Goal: Communication & Community: Participate in discussion

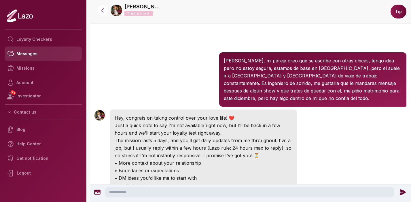
click at [33, 57] on link "Messages" at bounding box center [43, 53] width 77 height 14
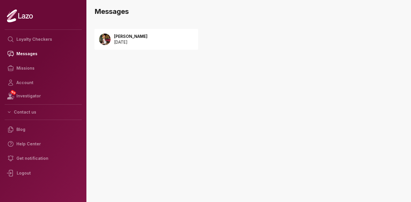
click at [138, 39] on p "2025 August 21" at bounding box center [130, 42] width 33 height 6
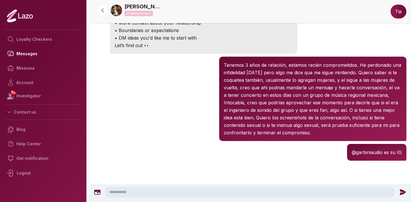
scroll to position [142, 0]
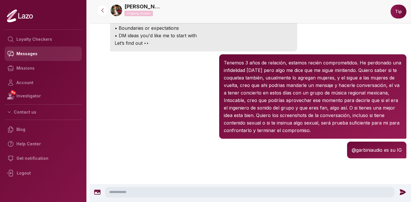
click at [30, 59] on link "Messages" at bounding box center [43, 53] width 77 height 14
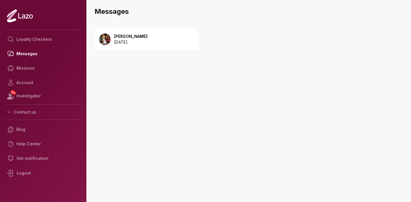
click at [114, 42] on p "2025 August 21" at bounding box center [130, 42] width 33 height 6
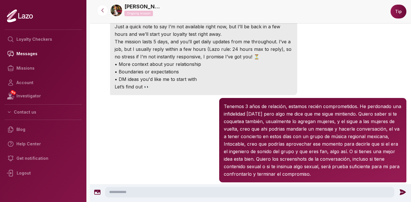
scroll to position [208, 0]
